Goal: Task Accomplishment & Management: Manage account settings

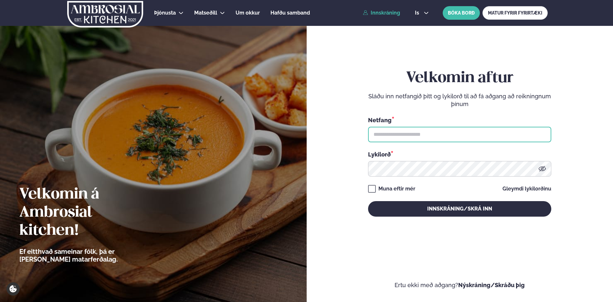
click at [419, 135] on input "text" at bounding box center [459, 135] width 183 height 16
type input "**********"
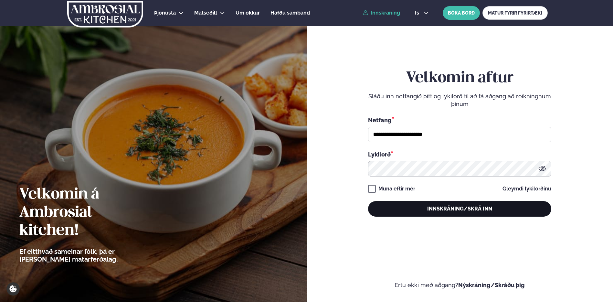
click at [440, 211] on button "Innskráning/Skrá inn" at bounding box center [459, 209] width 183 height 16
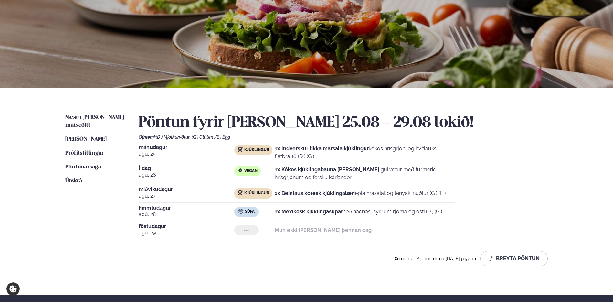
scroll to position [70, 0]
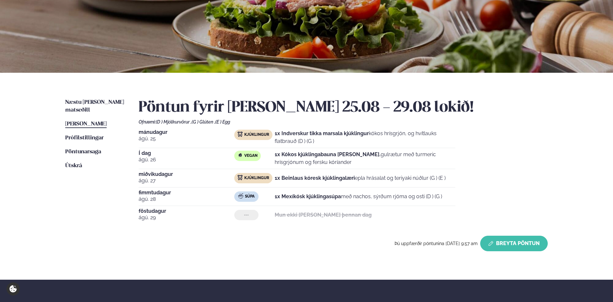
click at [514, 241] on button "Breyta Pöntun" at bounding box center [514, 244] width 68 height 16
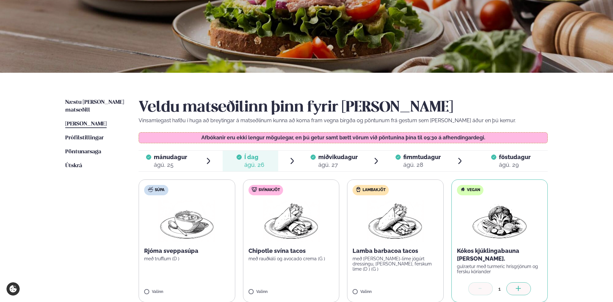
scroll to position [119, 0]
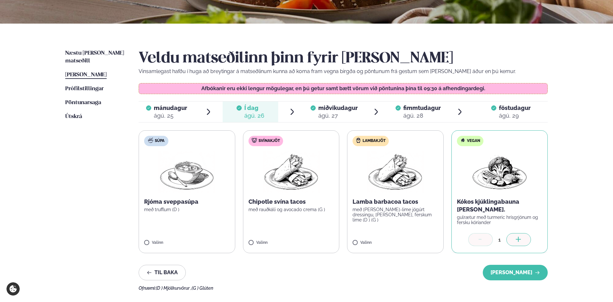
click at [378, 277] on div "Til baka [PERSON_NAME]" at bounding box center [343, 273] width 409 height 16
click at [88, 46] on div "Næstu [PERSON_NAME] matseðill Næsta vika [PERSON_NAME] matseðill [PERSON_NAME] …" at bounding box center [306, 169] width 521 height 290
click at [89, 55] on span "Næstu [PERSON_NAME] matseðill" at bounding box center [94, 56] width 59 height 13
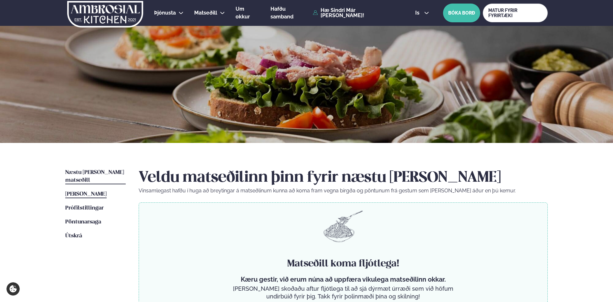
click at [90, 191] on span "[PERSON_NAME]" at bounding box center [85, 193] width 41 height 5
